Goal: Information Seeking & Learning: Learn about a topic

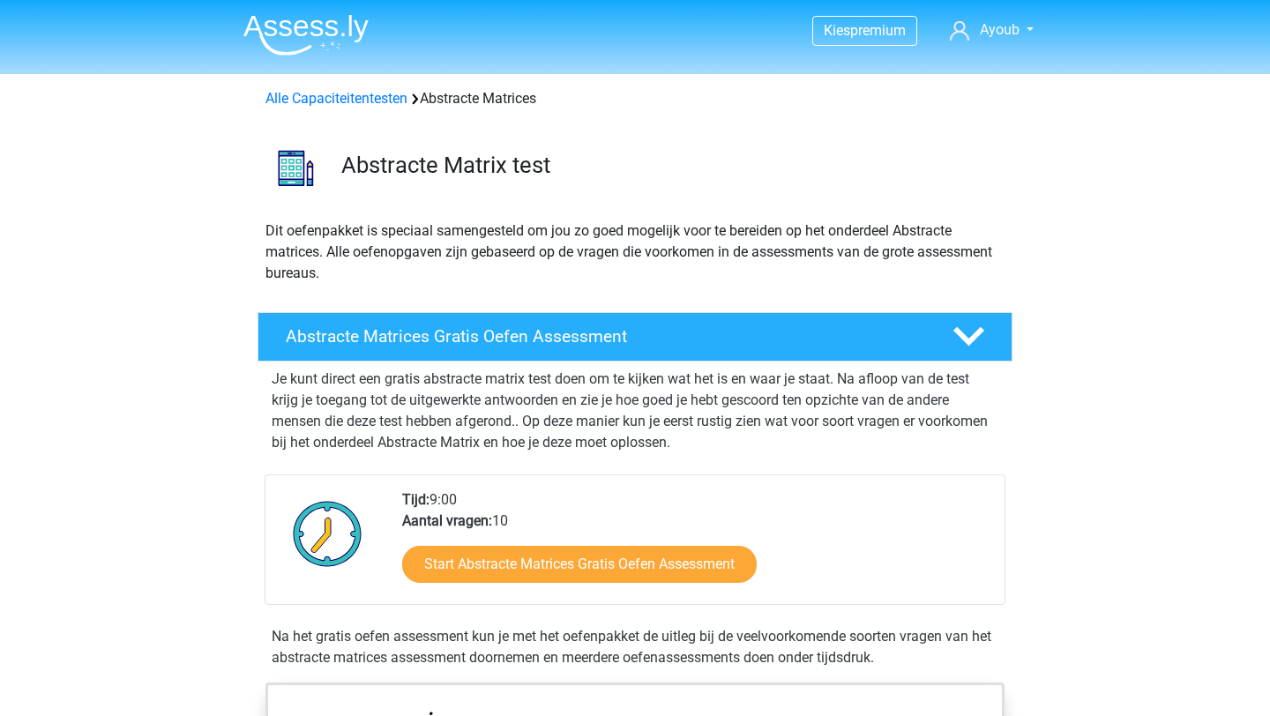
click at [312, 33] on img at bounding box center [305, 34] width 125 height 41
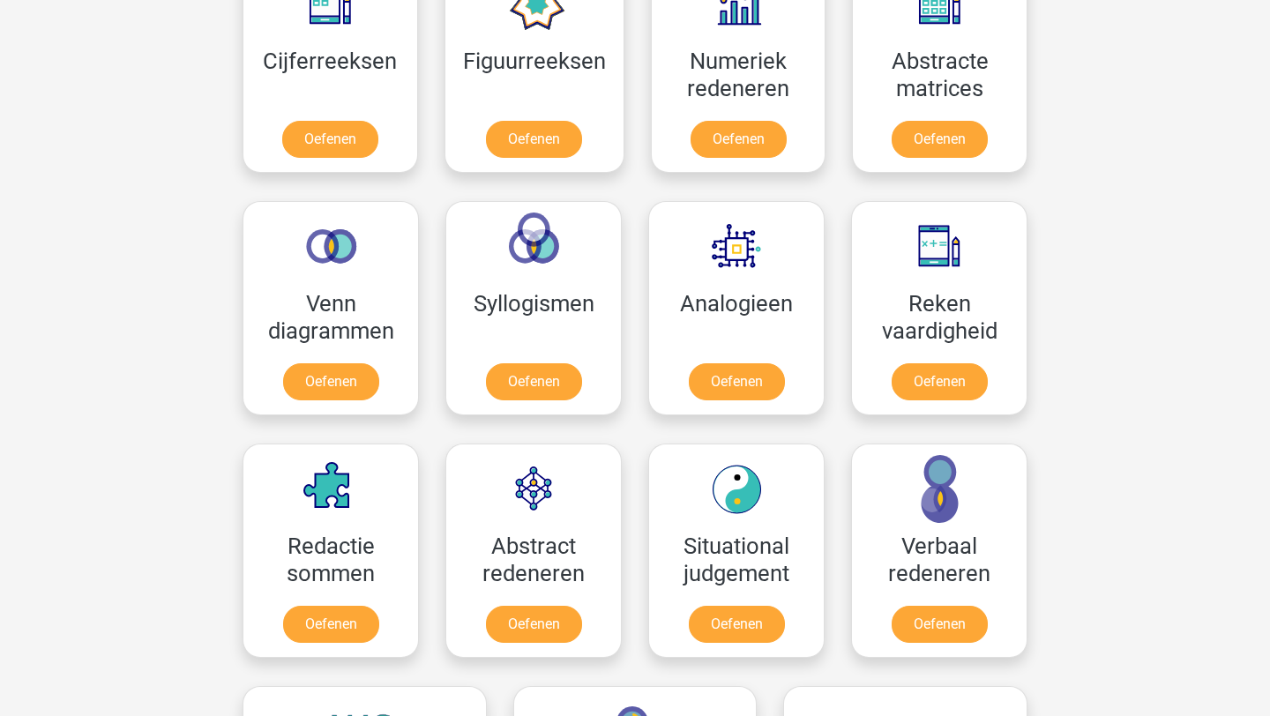
scroll to position [744, 0]
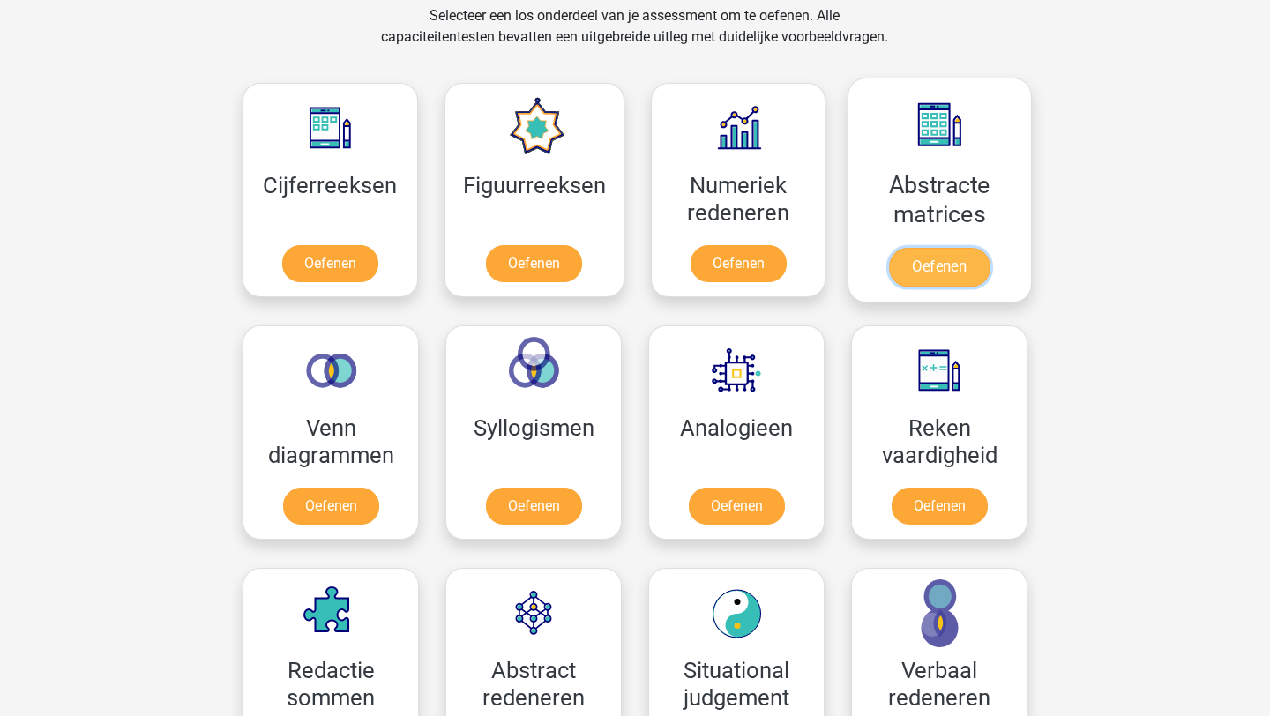
click at [934, 265] on link "Oefenen" at bounding box center [939, 267] width 101 height 39
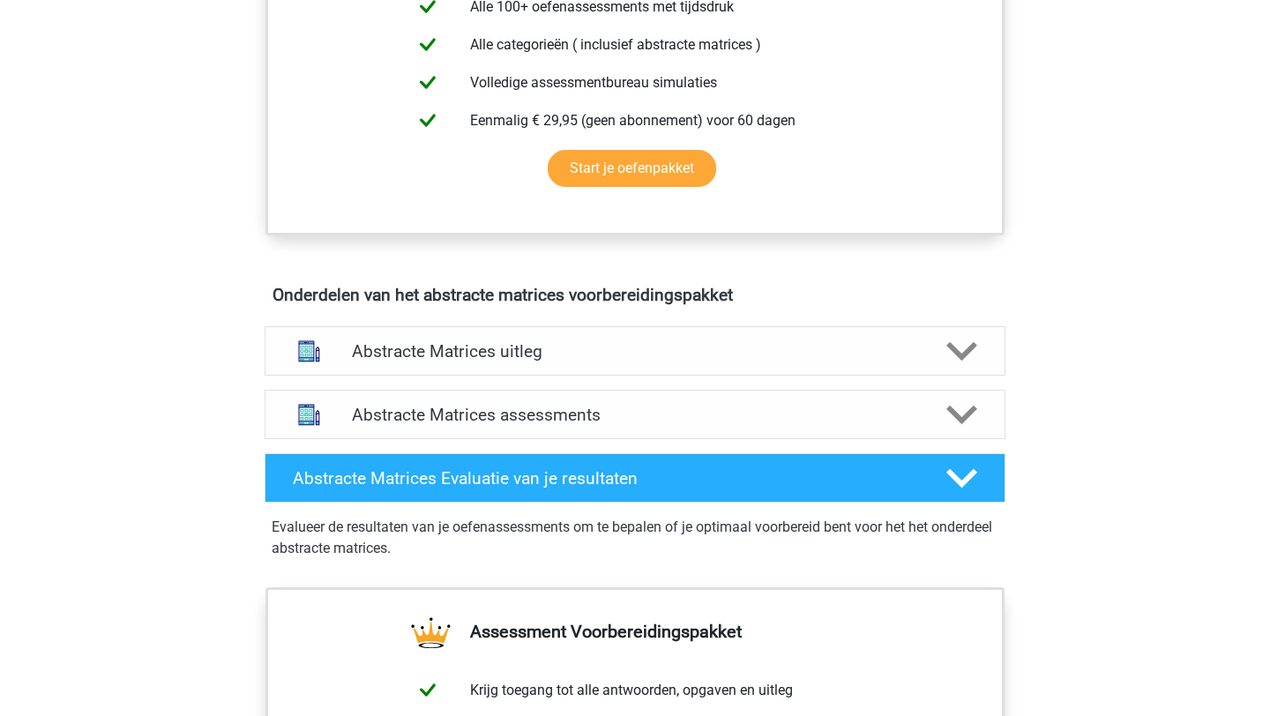
scroll to position [875, 0]
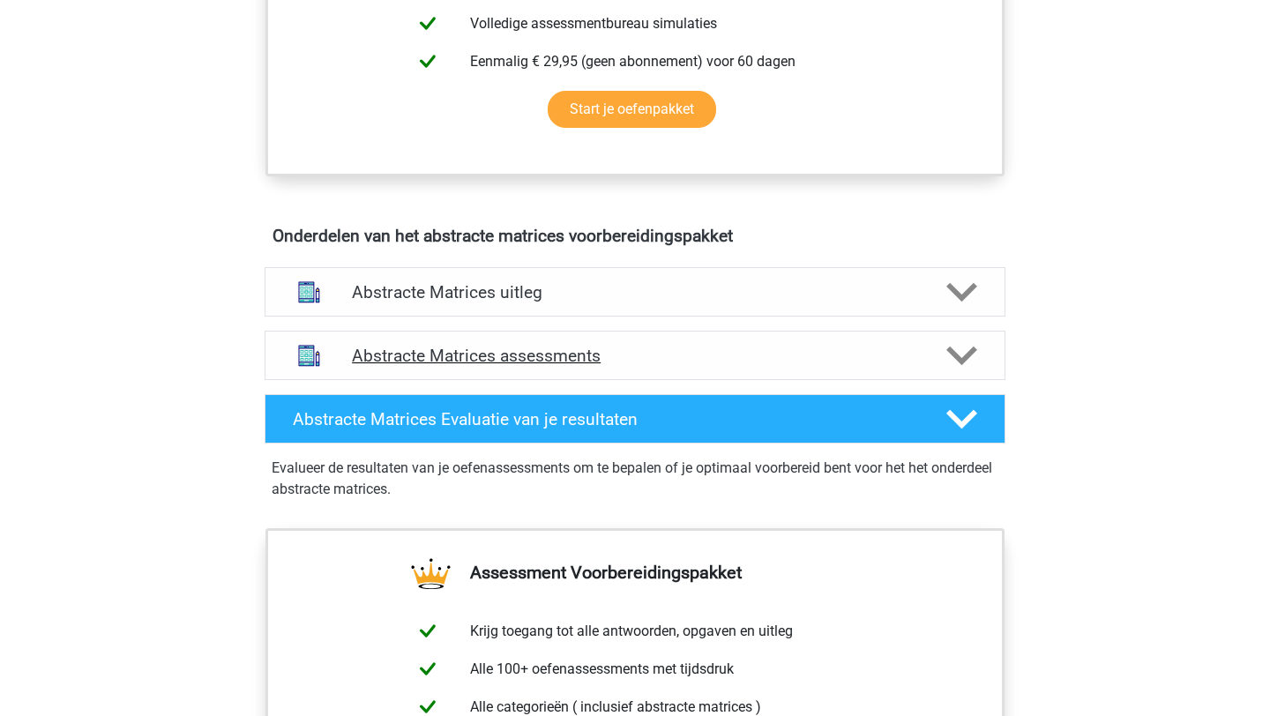
click at [603, 371] on div "Abstracte Matrices assessments" at bounding box center [634, 355] width 741 height 49
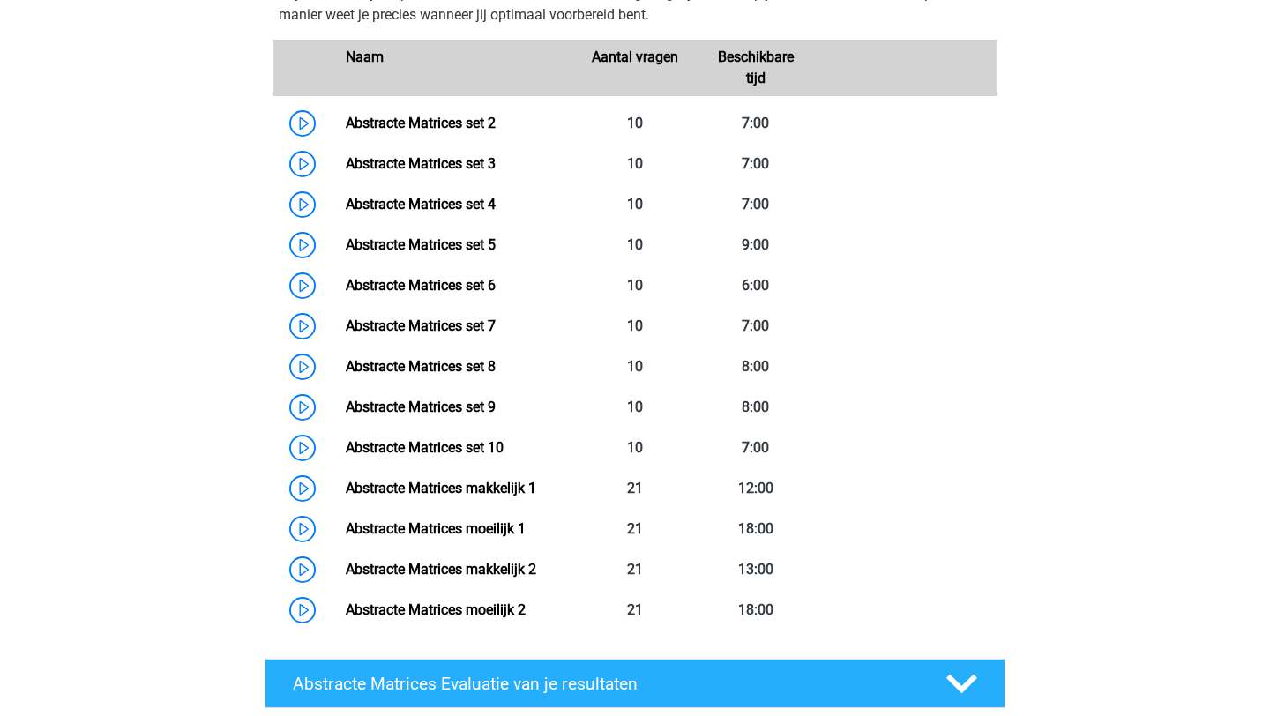
scroll to position [1326, 0]
